Goal: Navigation & Orientation: Understand site structure

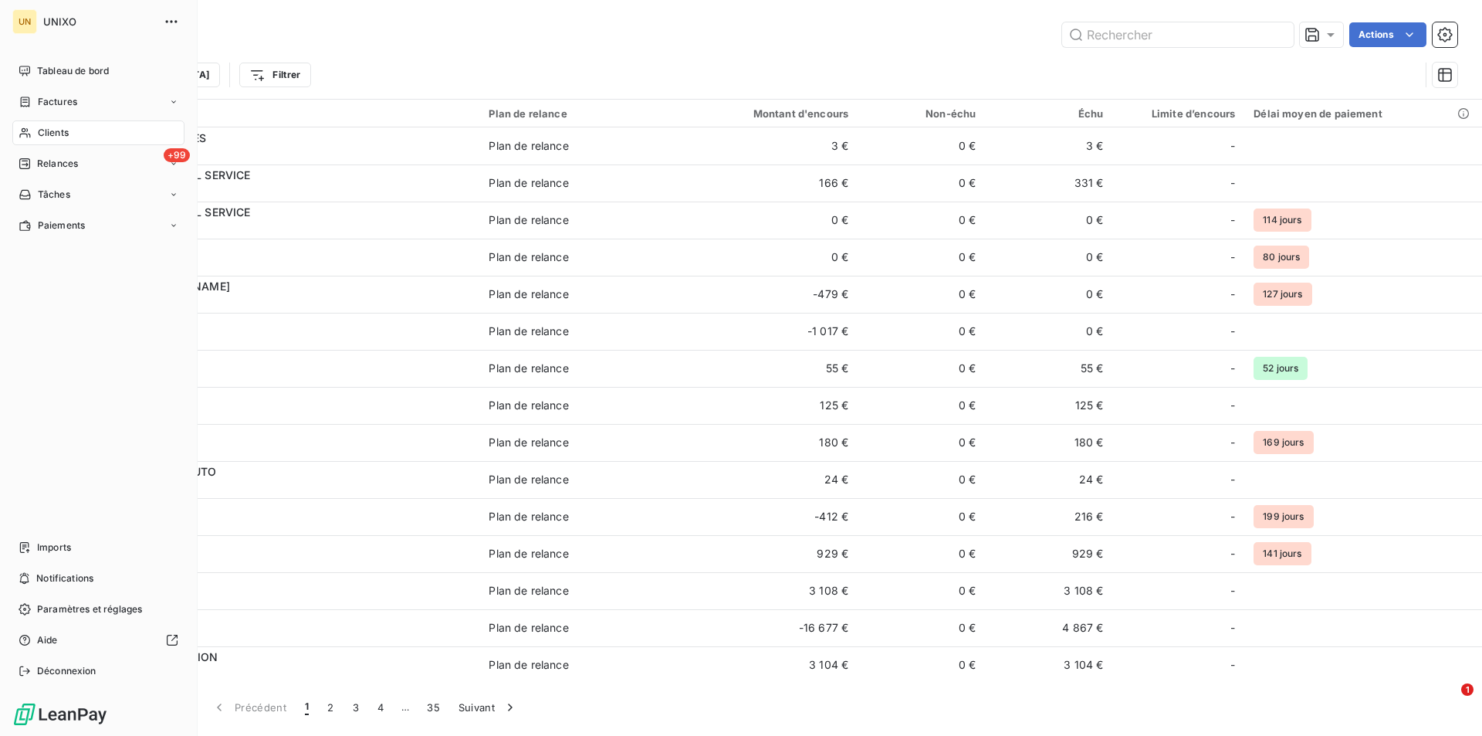
click at [67, 131] on span "Clients" at bounding box center [53, 133] width 31 height 14
click at [72, 614] on span "Paramètres et réglages" at bounding box center [89, 609] width 105 height 14
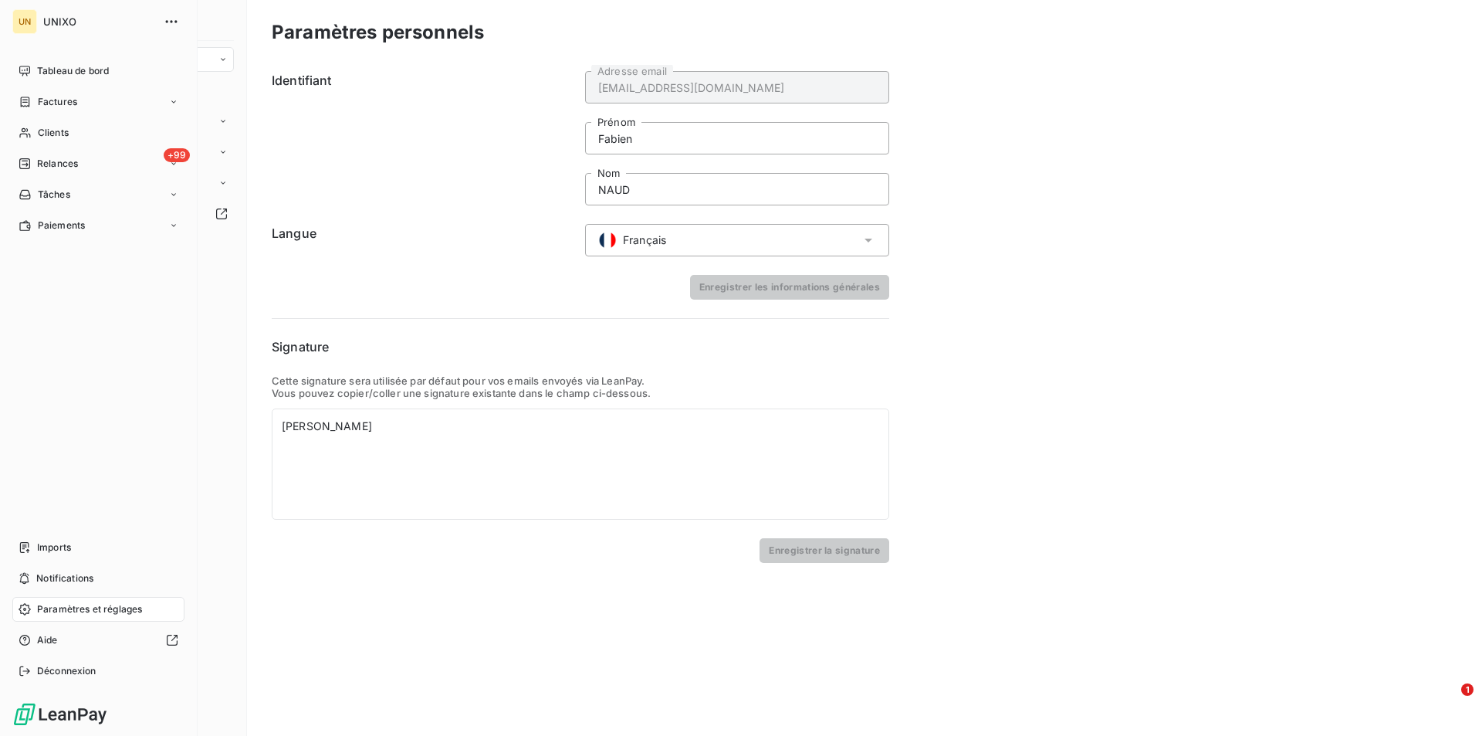
click at [174, 21] on icon "button" at bounding box center [171, 21] width 15 height 15
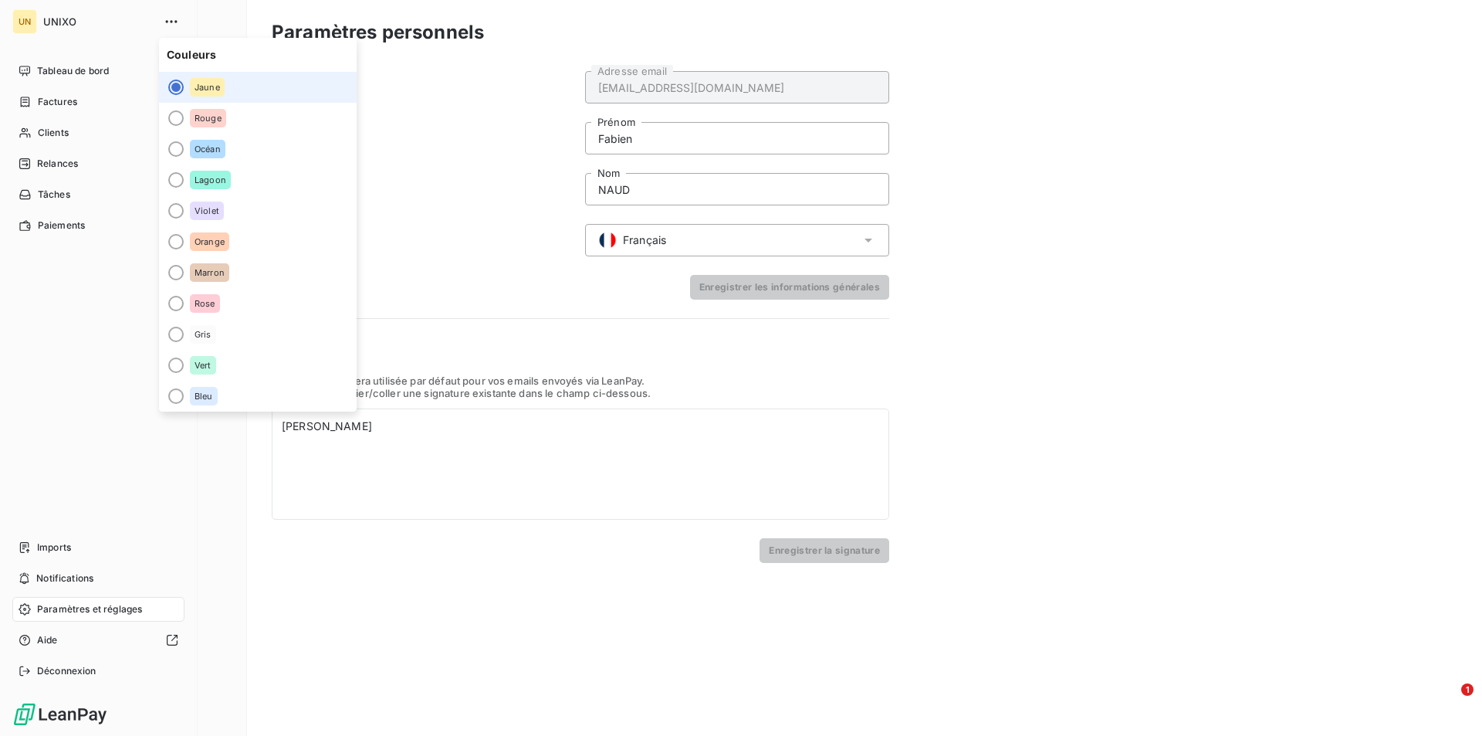
click at [174, 21] on icon "button" at bounding box center [171, 21] width 15 height 15
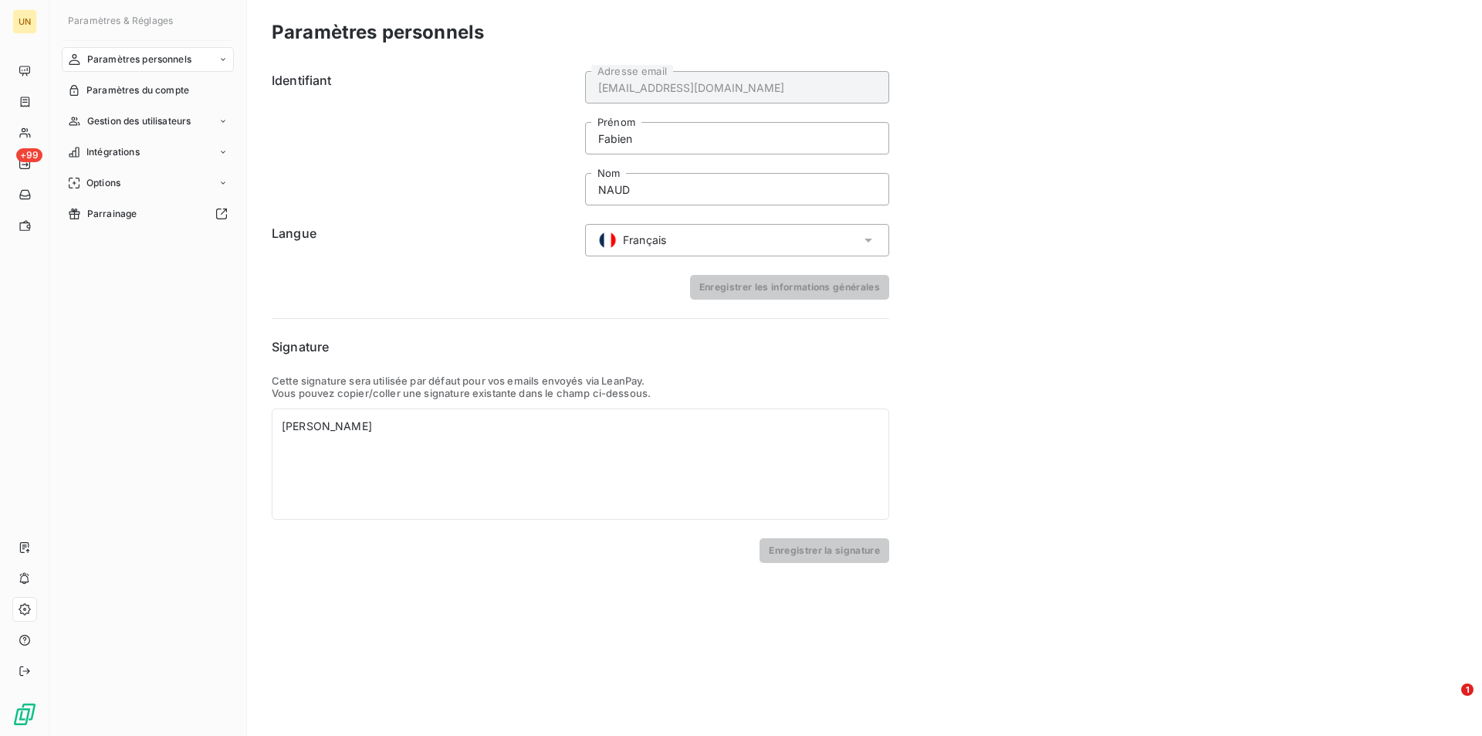
click at [157, 112] on div "Gestion des utilisateurs" at bounding box center [148, 121] width 172 height 25
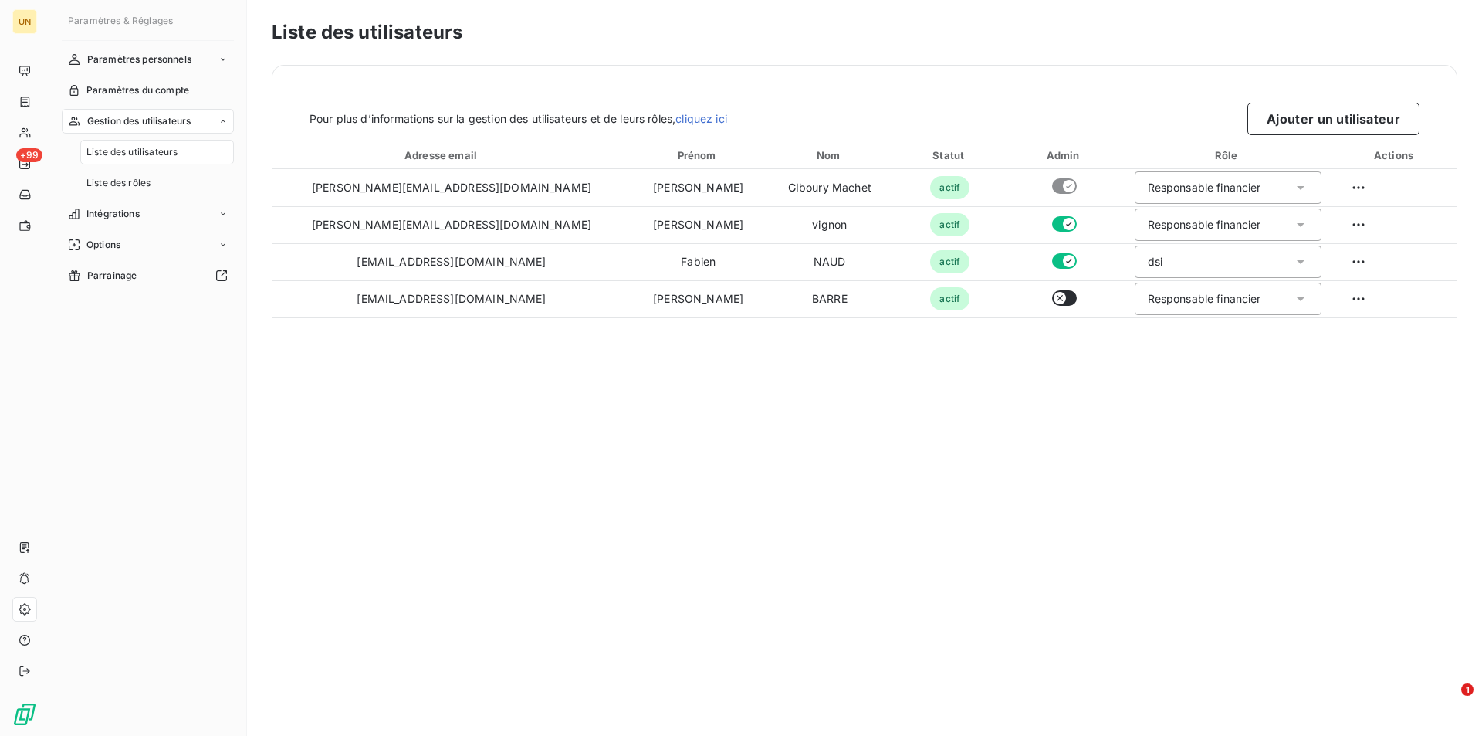
click at [147, 159] on span "Liste des utilisateurs" at bounding box center [131, 152] width 91 height 14
drag, startPoint x: 413, startPoint y: 528, endPoint x: 406, endPoint y: 517, distance: 12.8
click at [413, 528] on div "Liste des utilisateurs Pour plus d’informations sur la gestion des utilisateurs…" at bounding box center [864, 368] width 1235 height 736
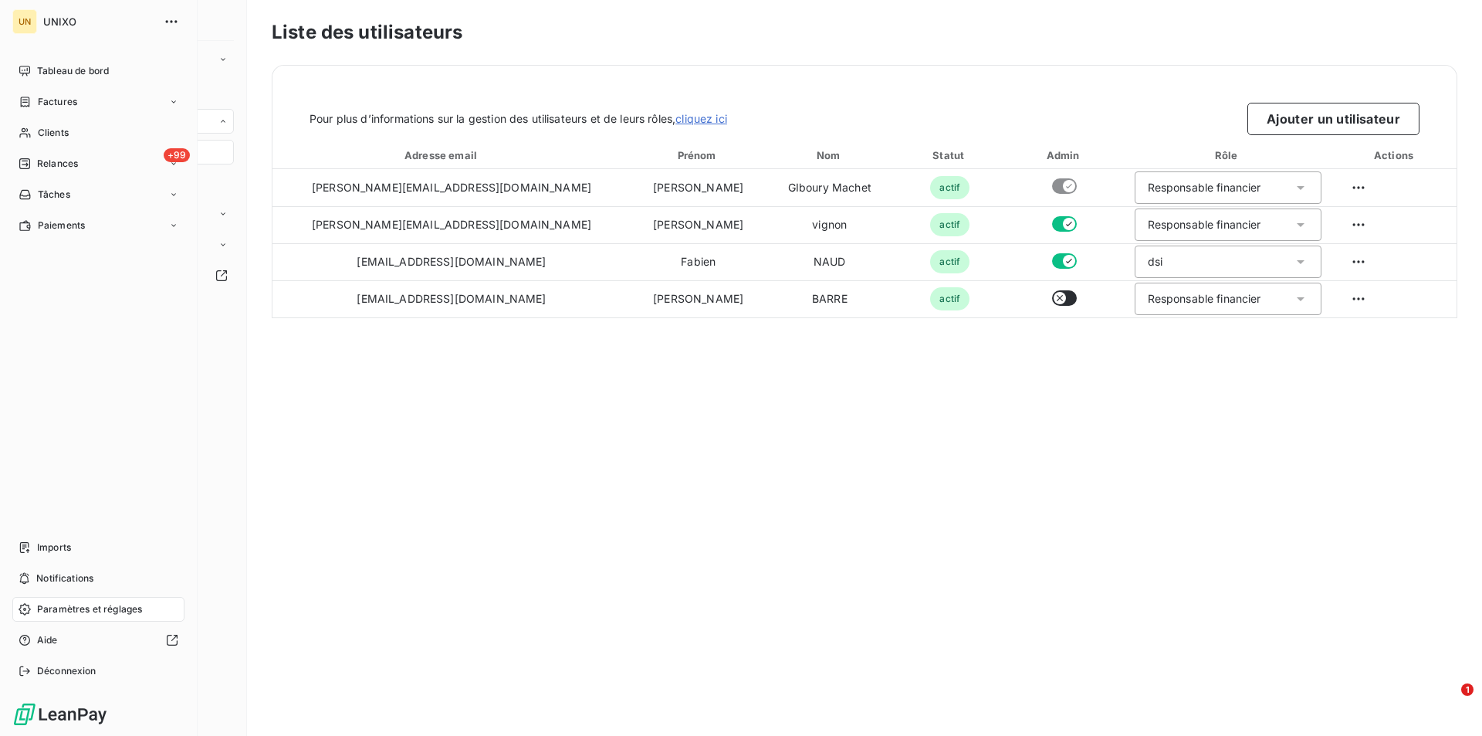
click at [78, 607] on span "Paramètres et réglages" at bounding box center [89, 609] width 105 height 14
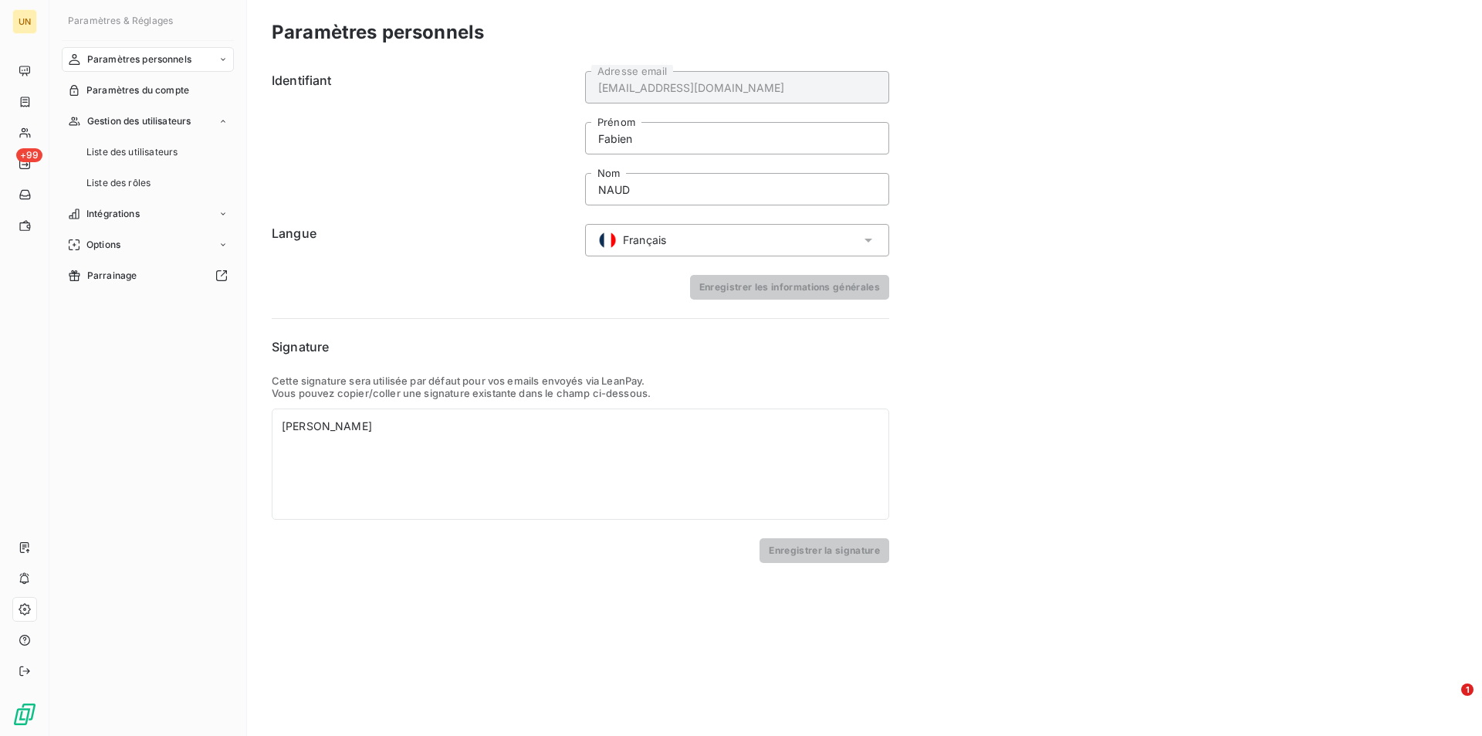
click at [151, 216] on div "Intégrations" at bounding box center [148, 213] width 172 height 25
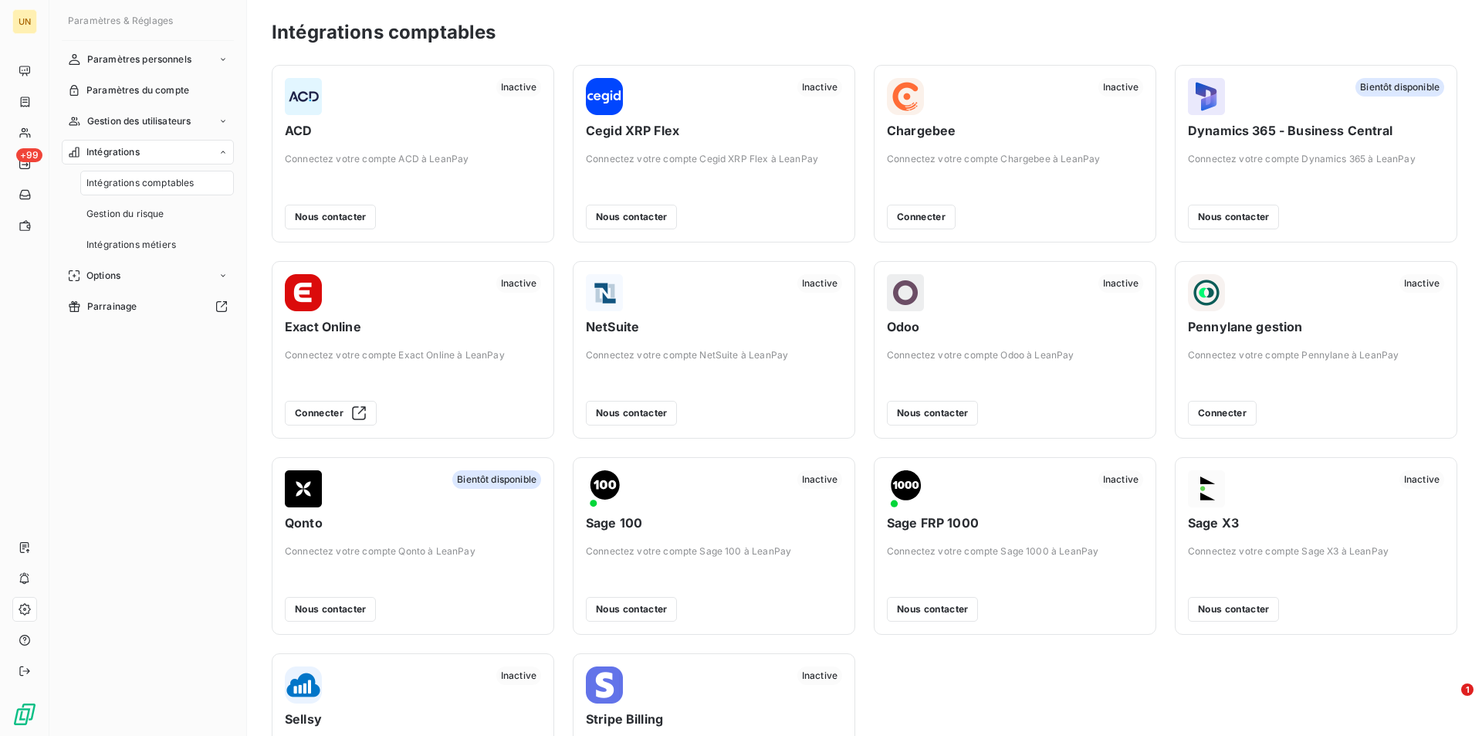
click at [211, 144] on div "Intégrations" at bounding box center [148, 152] width 172 height 25
click at [195, 188] on div "Options" at bounding box center [148, 183] width 172 height 25
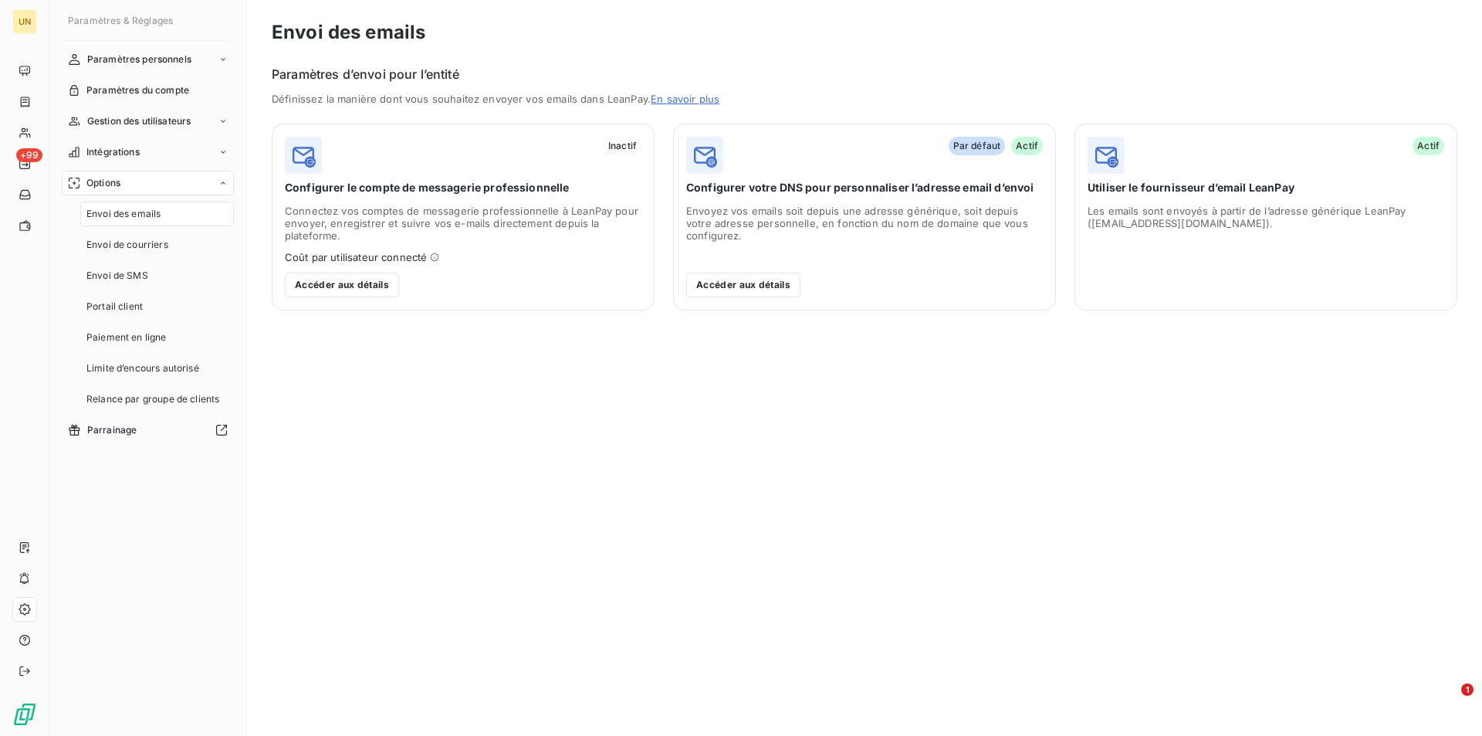
click at [187, 178] on div "Options" at bounding box center [148, 183] width 172 height 25
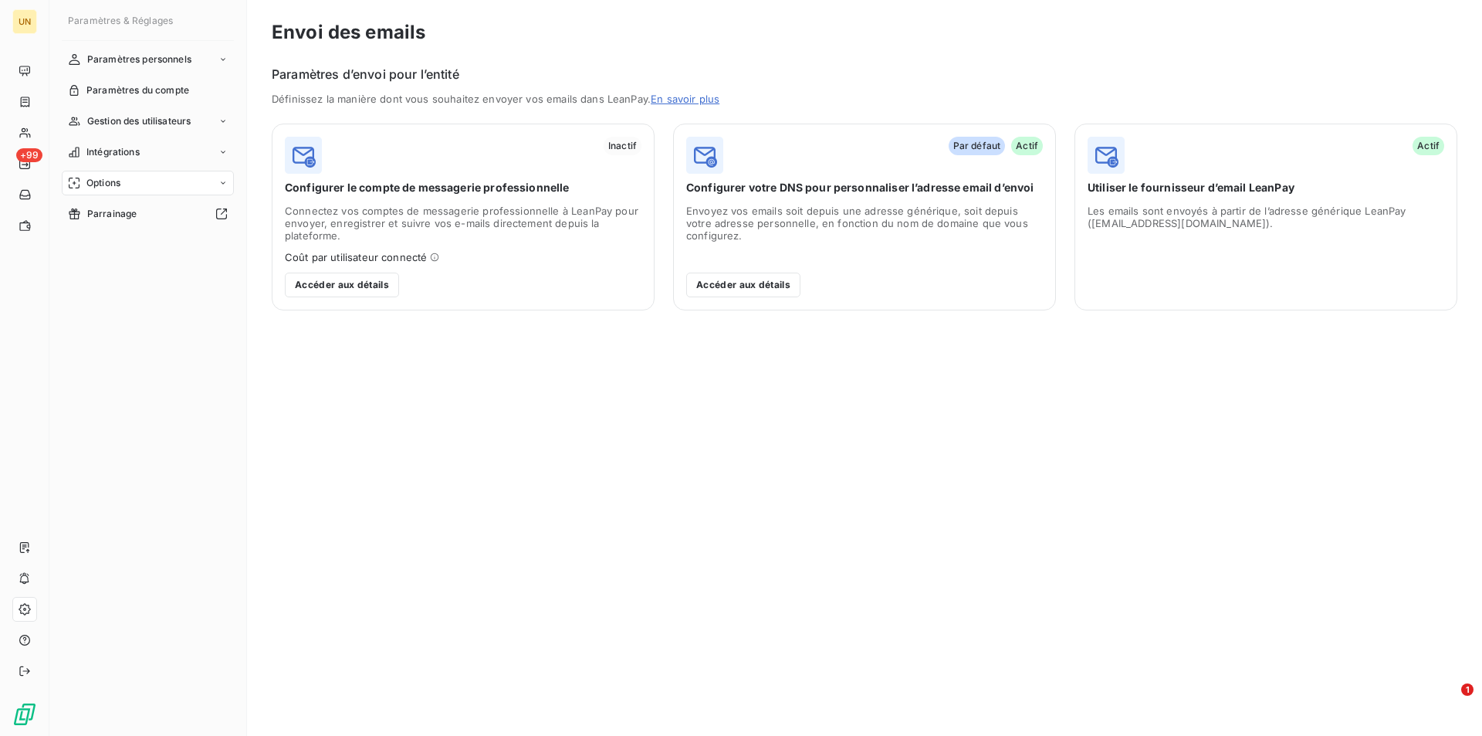
click at [187, 98] on div "Paramètres du compte" at bounding box center [148, 90] width 172 height 25
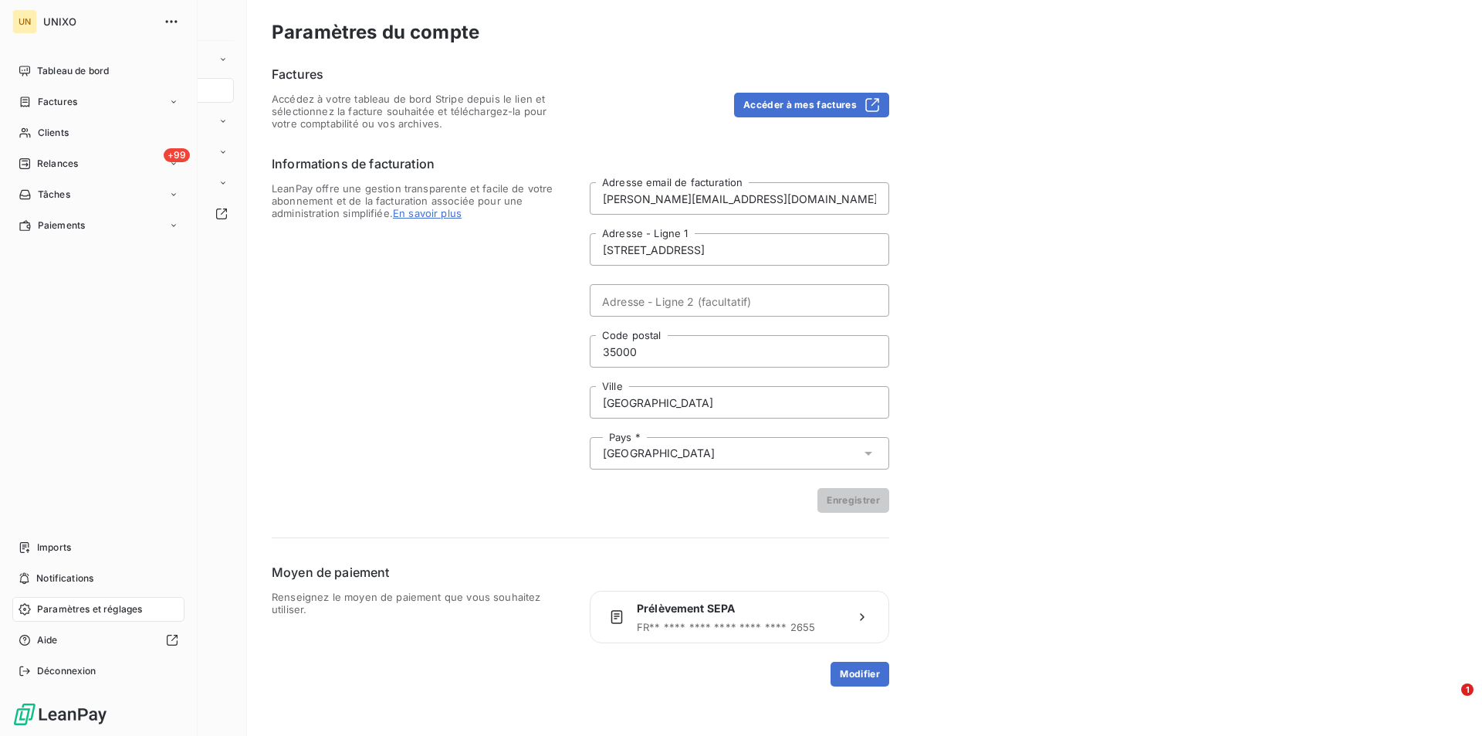
click at [75, 157] on span "Relances" at bounding box center [57, 164] width 41 height 14
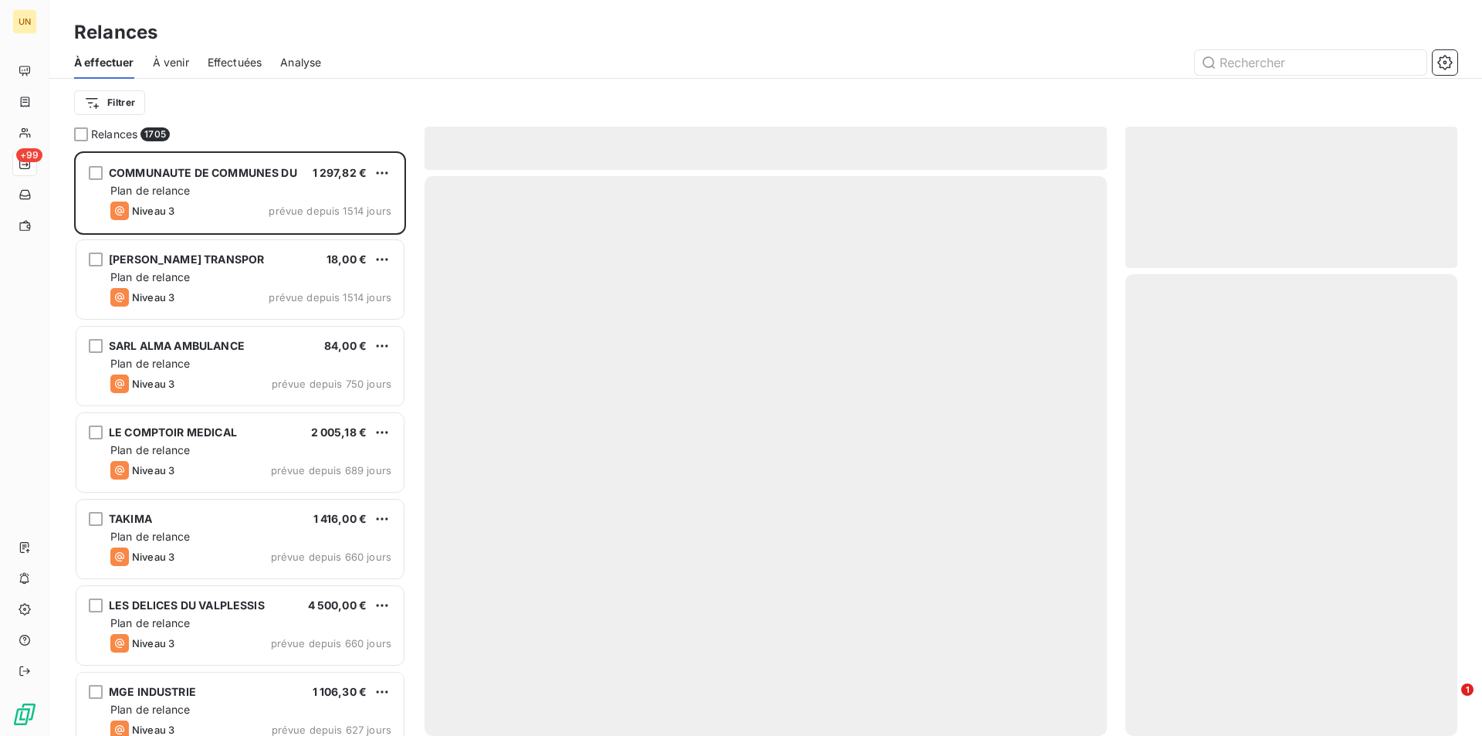
scroll to position [573, 320]
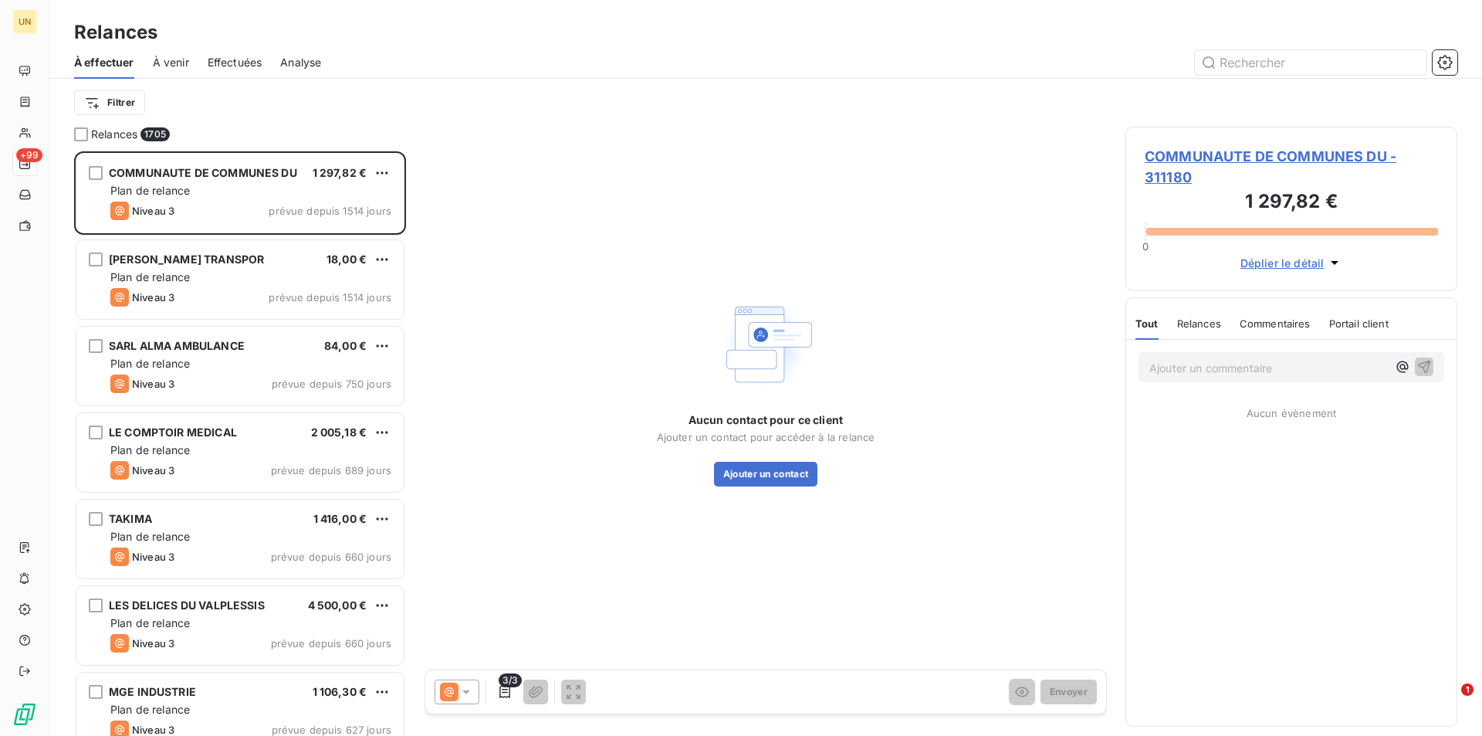
click at [1448, 68] on icon "button" at bounding box center [1444, 62] width 15 height 15
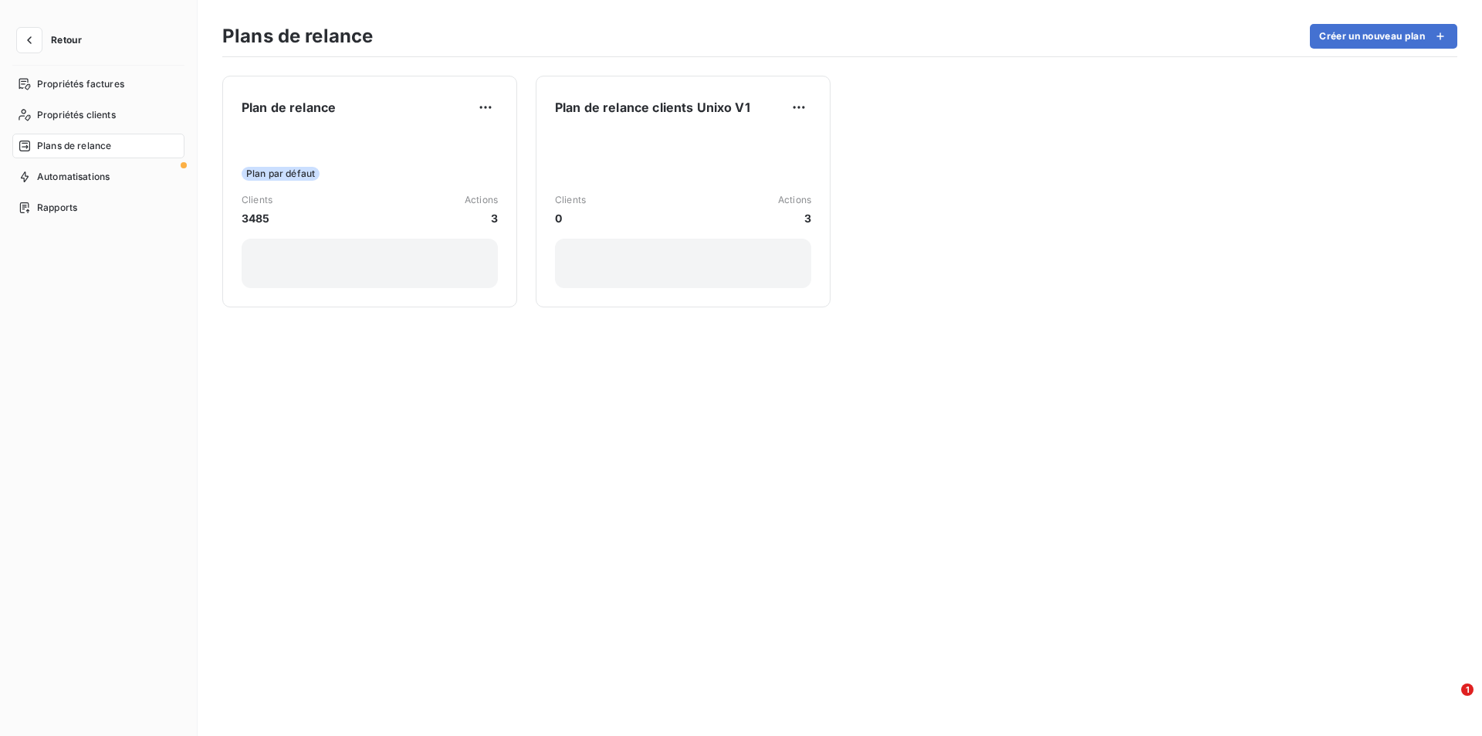
click at [492, 106] on html "Retour Propriétés factures Propriétés clients Plans de relance Automatisations …" at bounding box center [741, 368] width 1482 height 736
click at [794, 100] on html "Retour Propriétés factures Propriétés clients Plans de relance Automatisations …" at bounding box center [741, 368] width 1482 height 736
click at [800, 109] on html "Retour Propriétés factures Propriétés clients Plans de relance Automatisations …" at bounding box center [741, 368] width 1482 height 736
click at [238, 377] on html "Retour Propriétés factures Propriétés clients Plans de relance Automatisations …" at bounding box center [741, 368] width 1482 height 736
click at [107, 184] on div "Automatisations" at bounding box center [98, 176] width 172 height 25
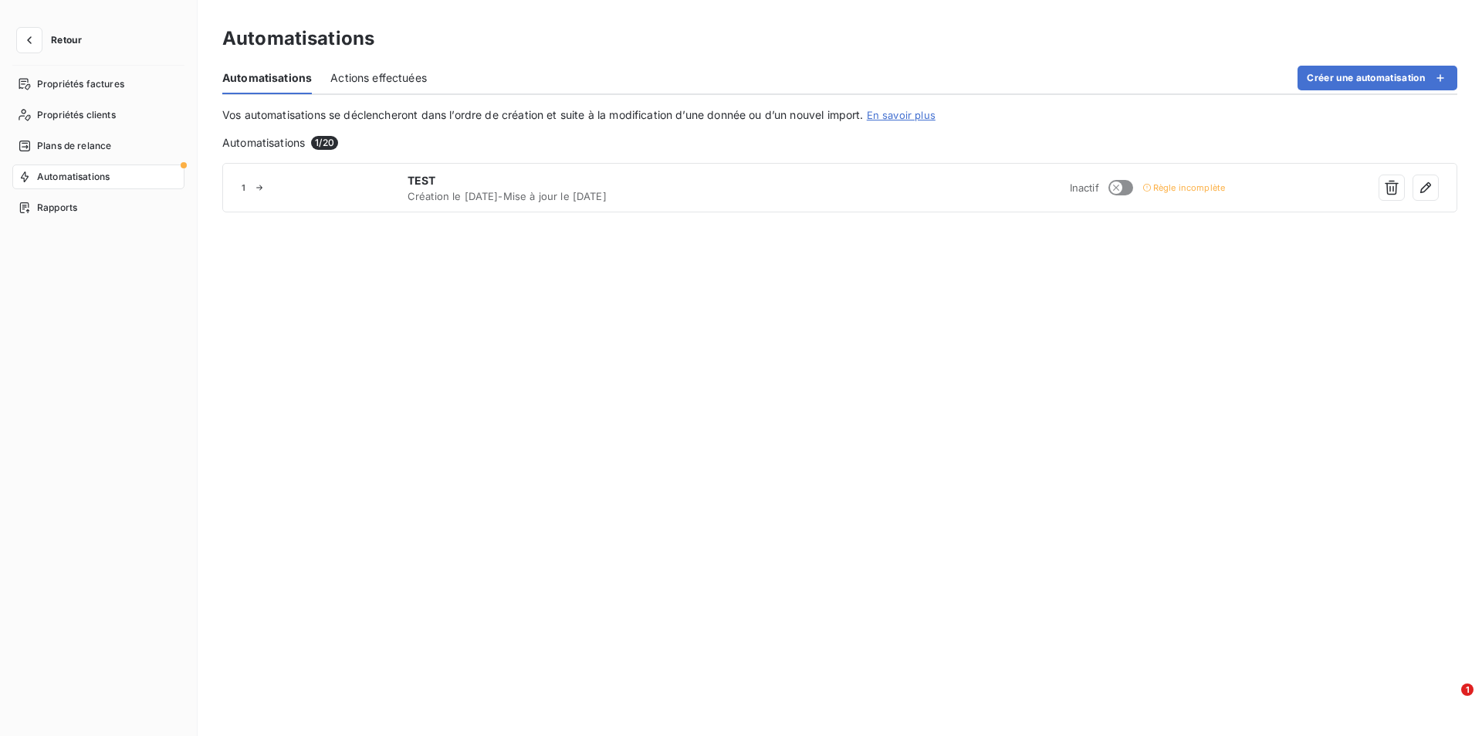
click at [77, 207] on span "Rapports" at bounding box center [57, 208] width 40 height 14
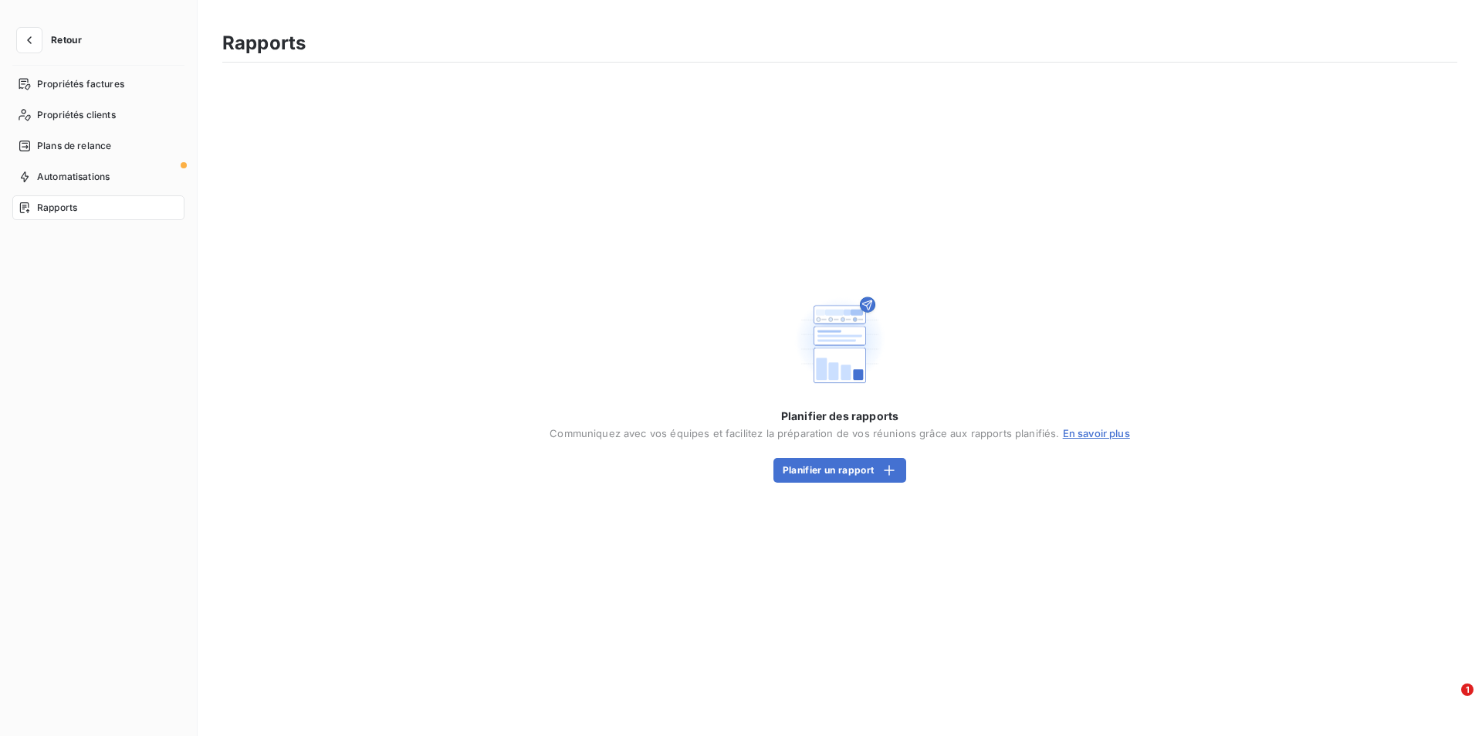
click at [121, 79] on span "Propriétés factures" at bounding box center [80, 84] width 87 height 14
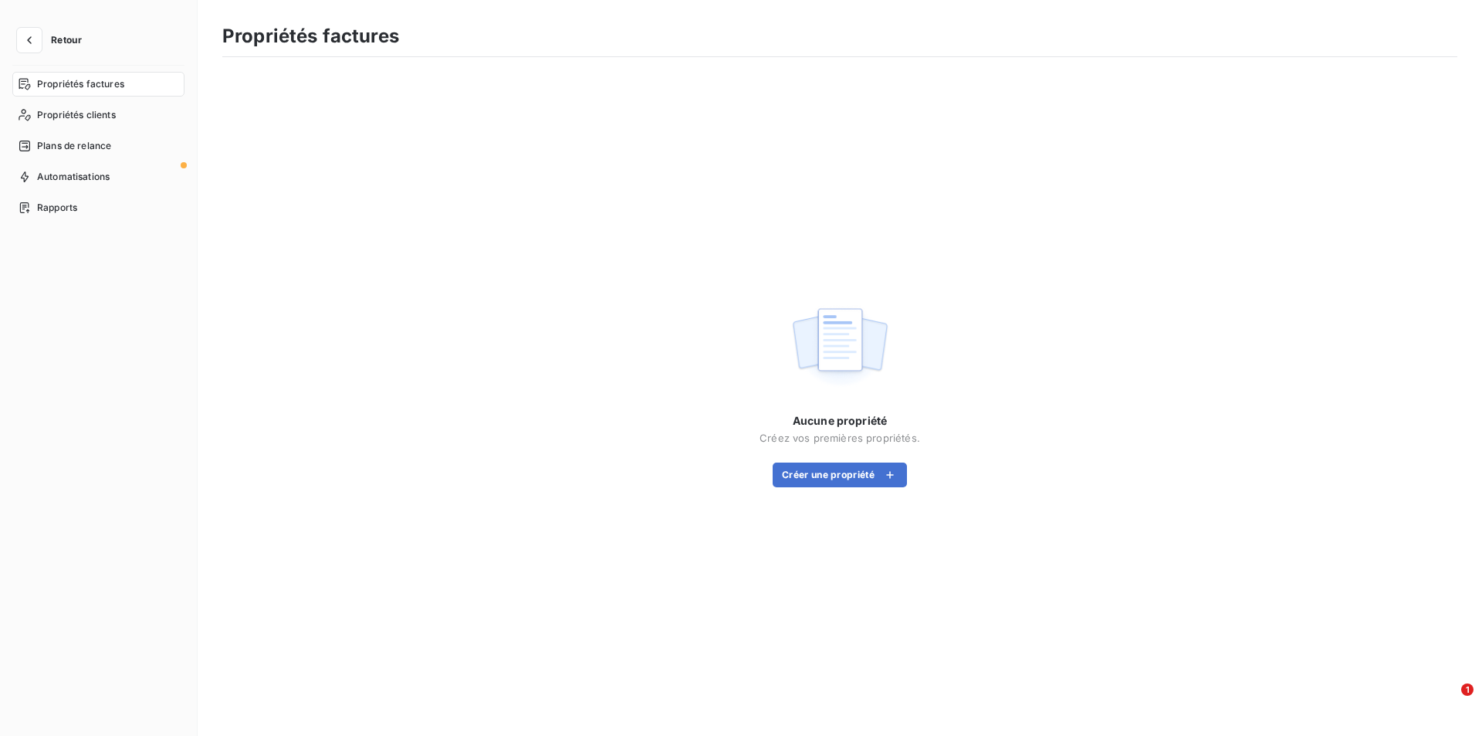
click at [81, 118] on span "Propriétés clients" at bounding box center [76, 115] width 79 height 14
click at [28, 36] on icon "button" at bounding box center [29, 39] width 15 height 15
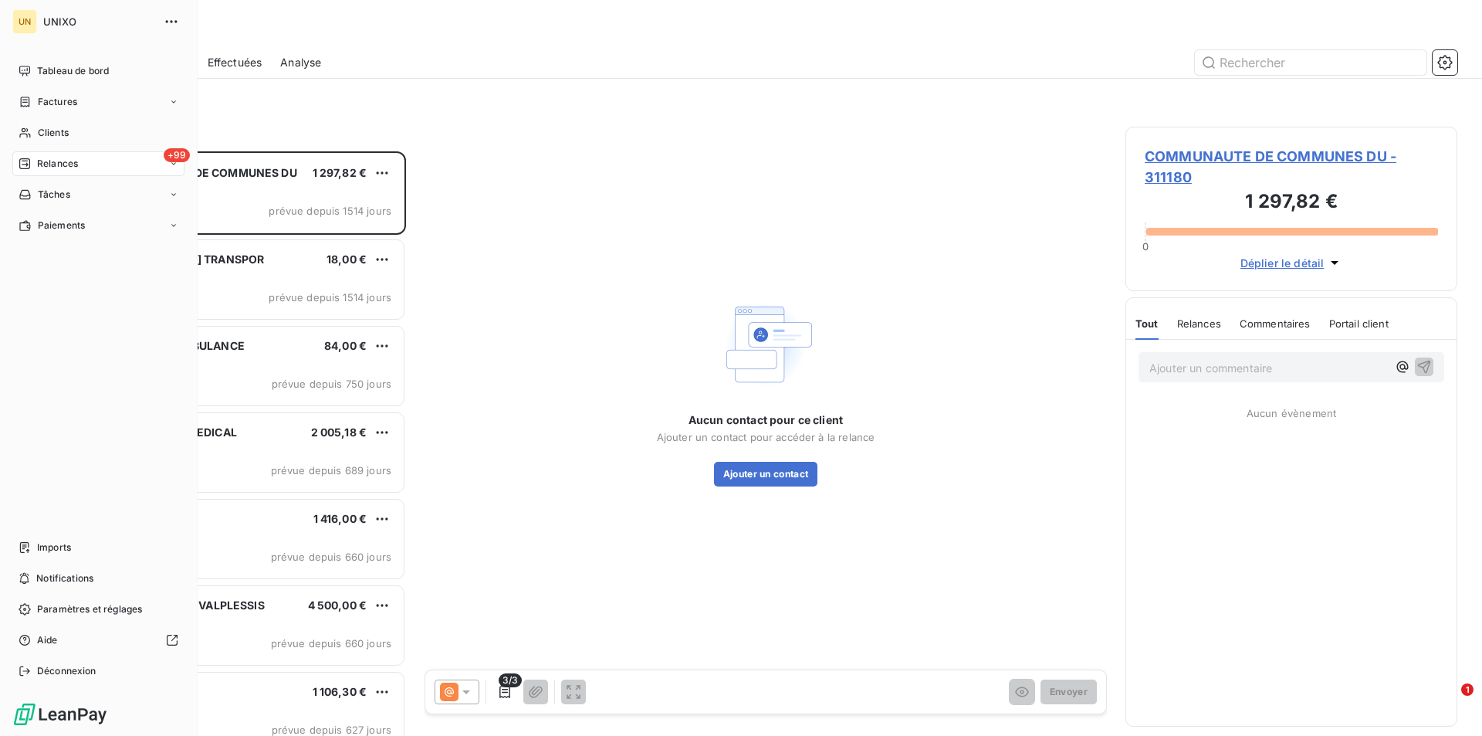
scroll to position [573, 320]
click at [94, 595] on nav "Imports Notifications Paramètres et réglages Aide Déconnexion" at bounding box center [98, 609] width 172 height 148
click at [96, 601] on div "Paramètres et réglages" at bounding box center [98, 609] width 172 height 25
